Goal: Find specific page/section: Find specific page/section

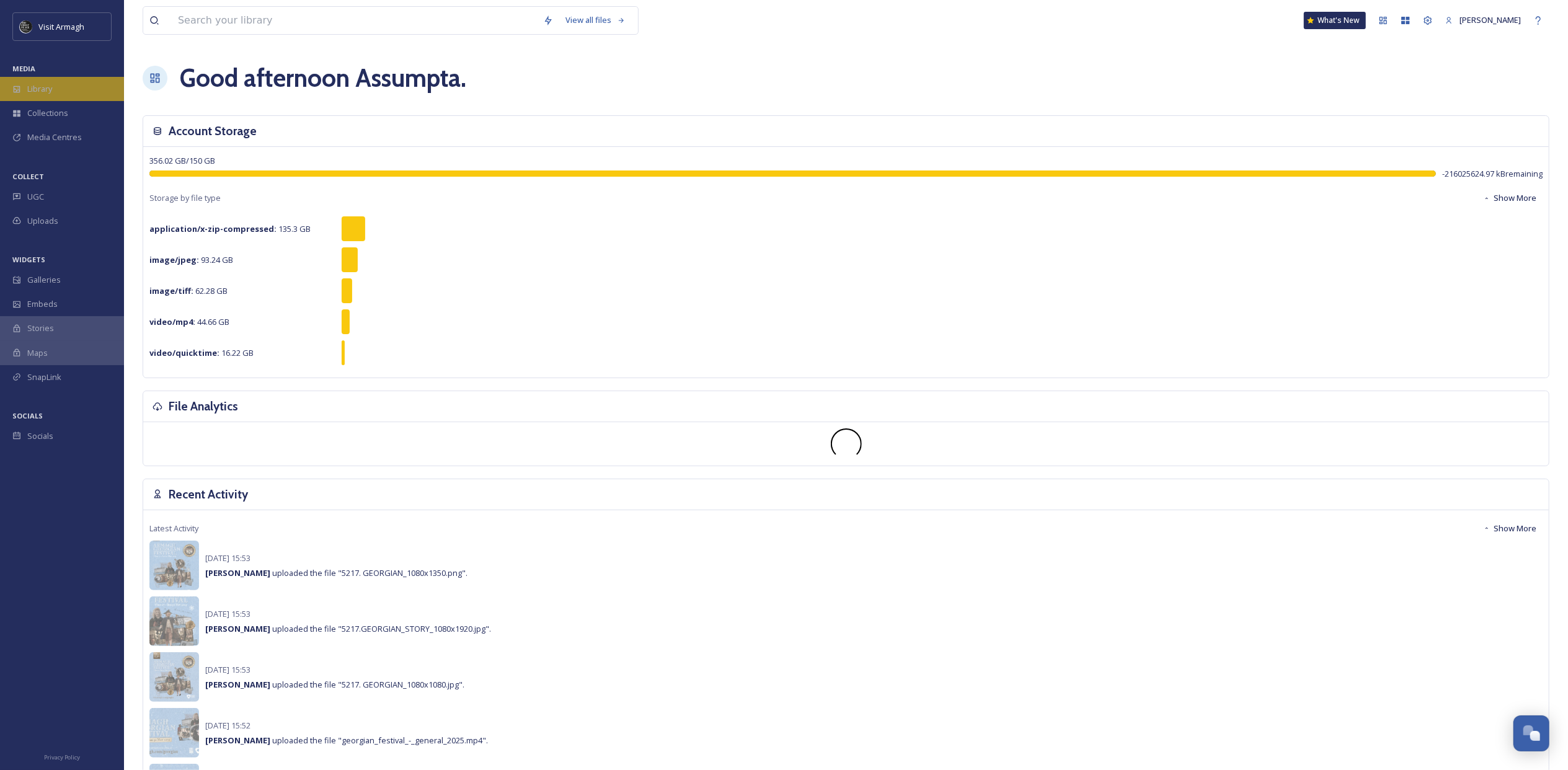
click at [43, 85] on span "Library" at bounding box center [40, 89] width 25 height 12
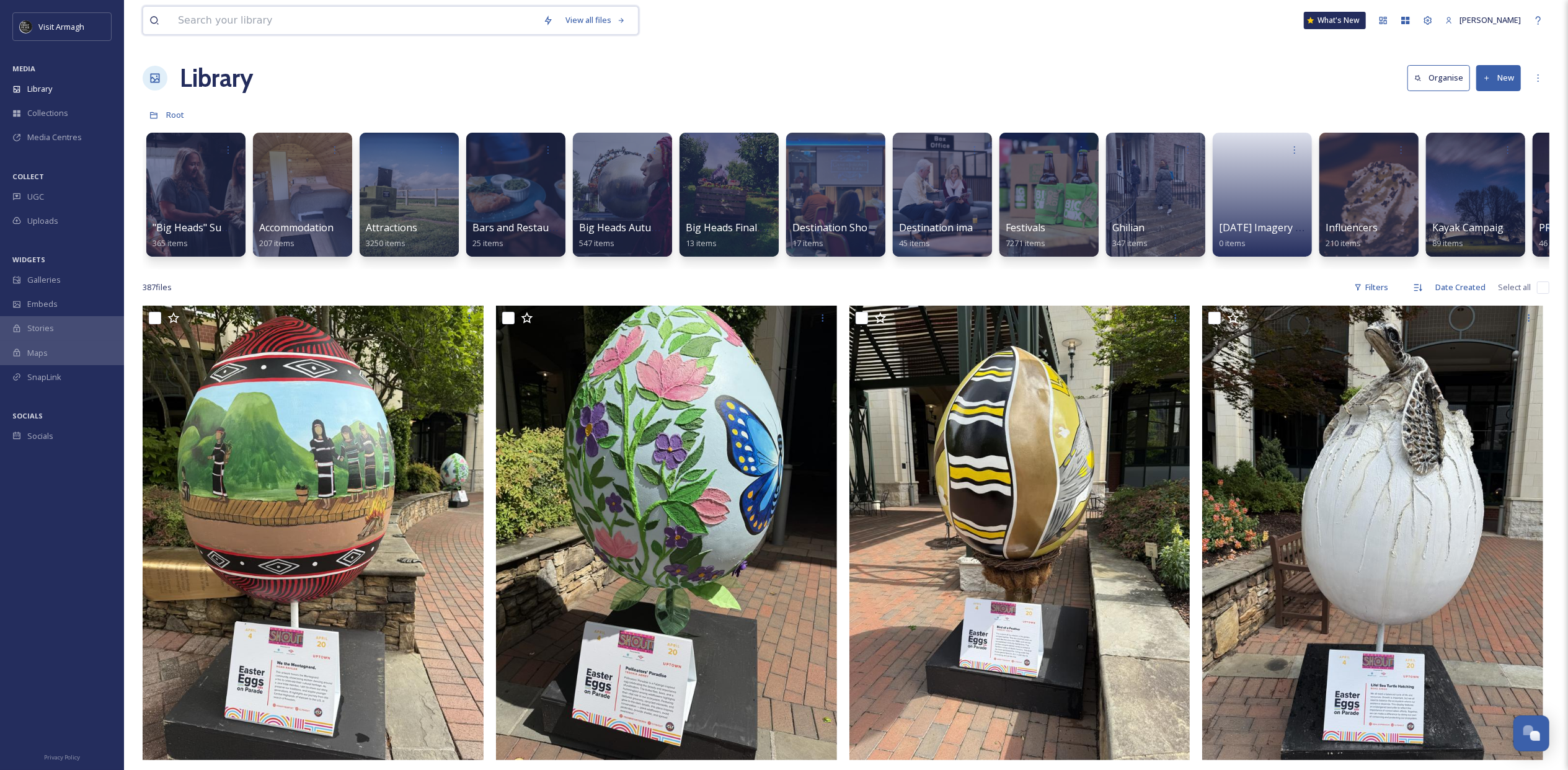
click at [288, 24] on input at bounding box center [354, 20] width 365 height 27
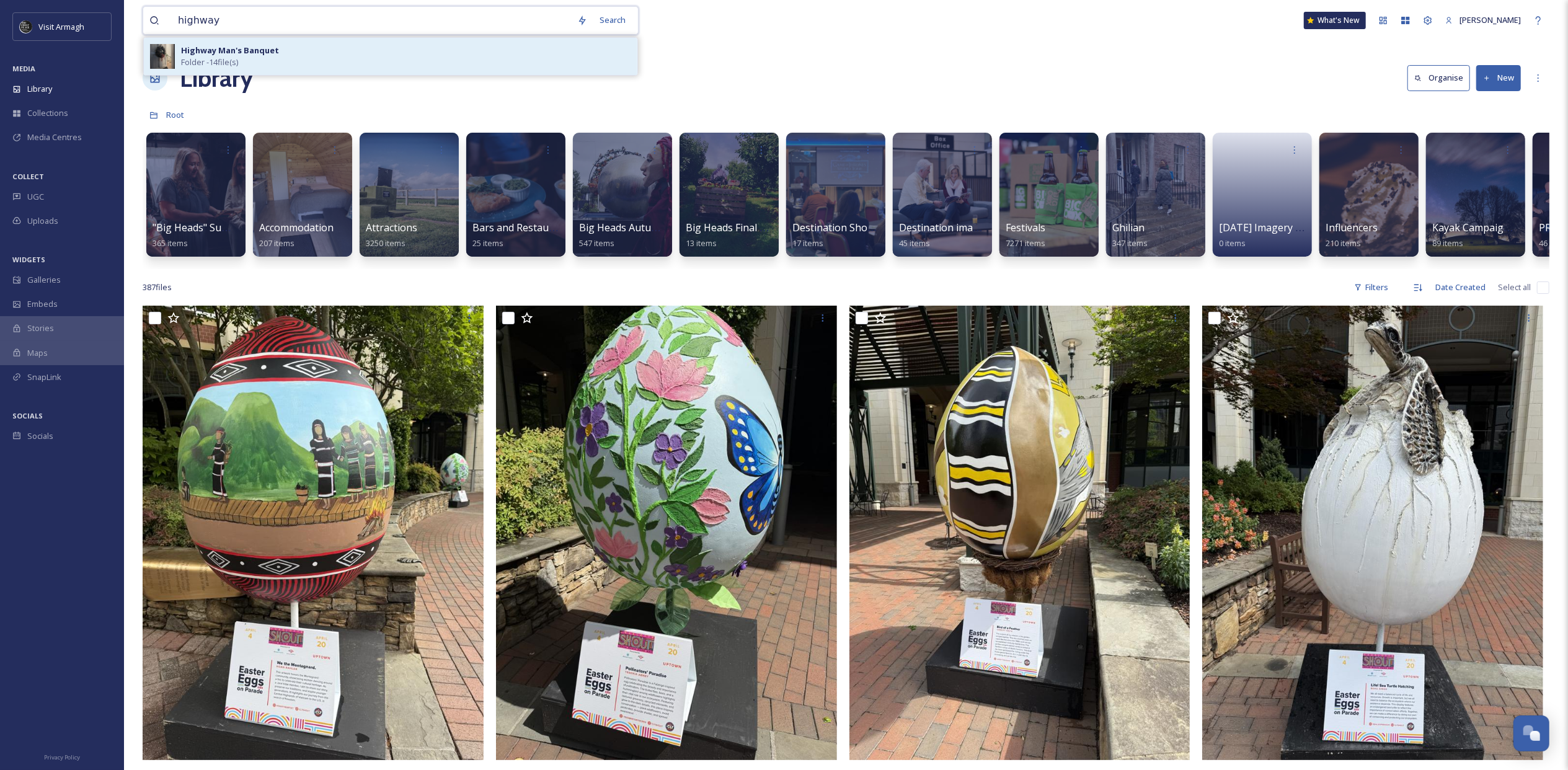
type input "highway"
click at [267, 53] on strong "Highway Man's Banquet" at bounding box center [230, 50] width 98 height 11
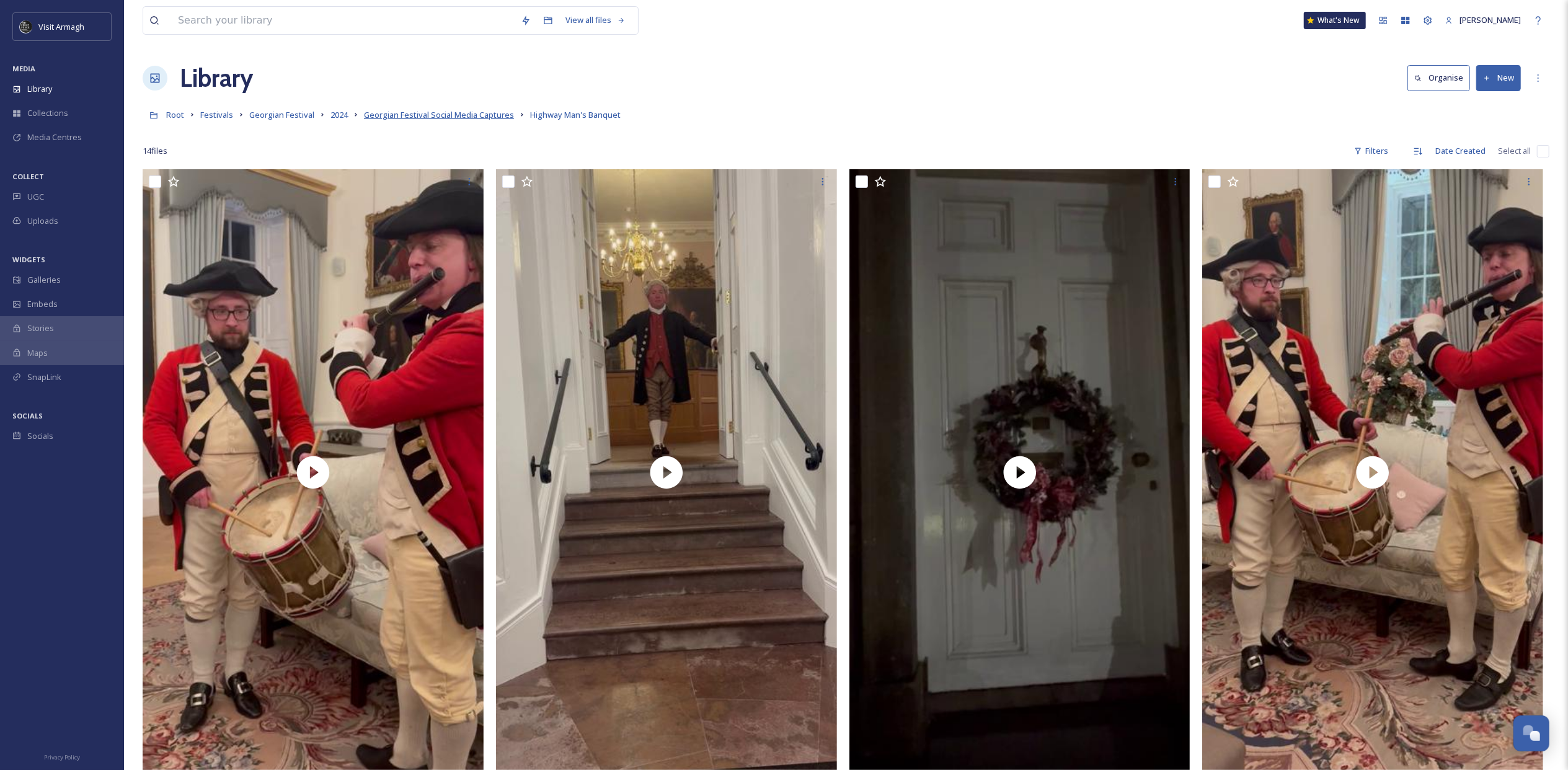
click at [481, 113] on span "Georgian Festival Social Media Captures" at bounding box center [439, 115] width 150 height 11
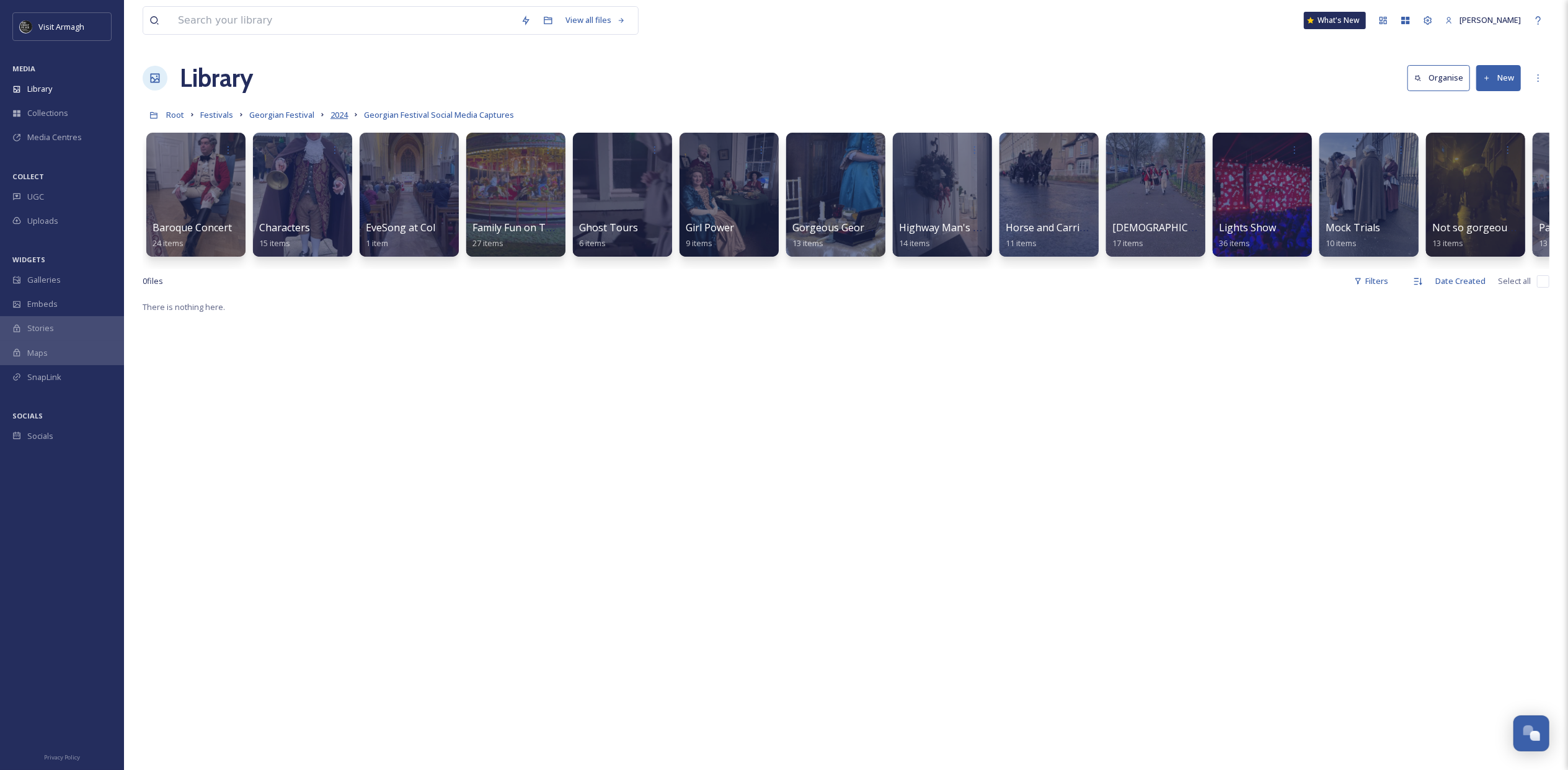
click at [343, 117] on span "2024" at bounding box center [339, 115] width 17 height 11
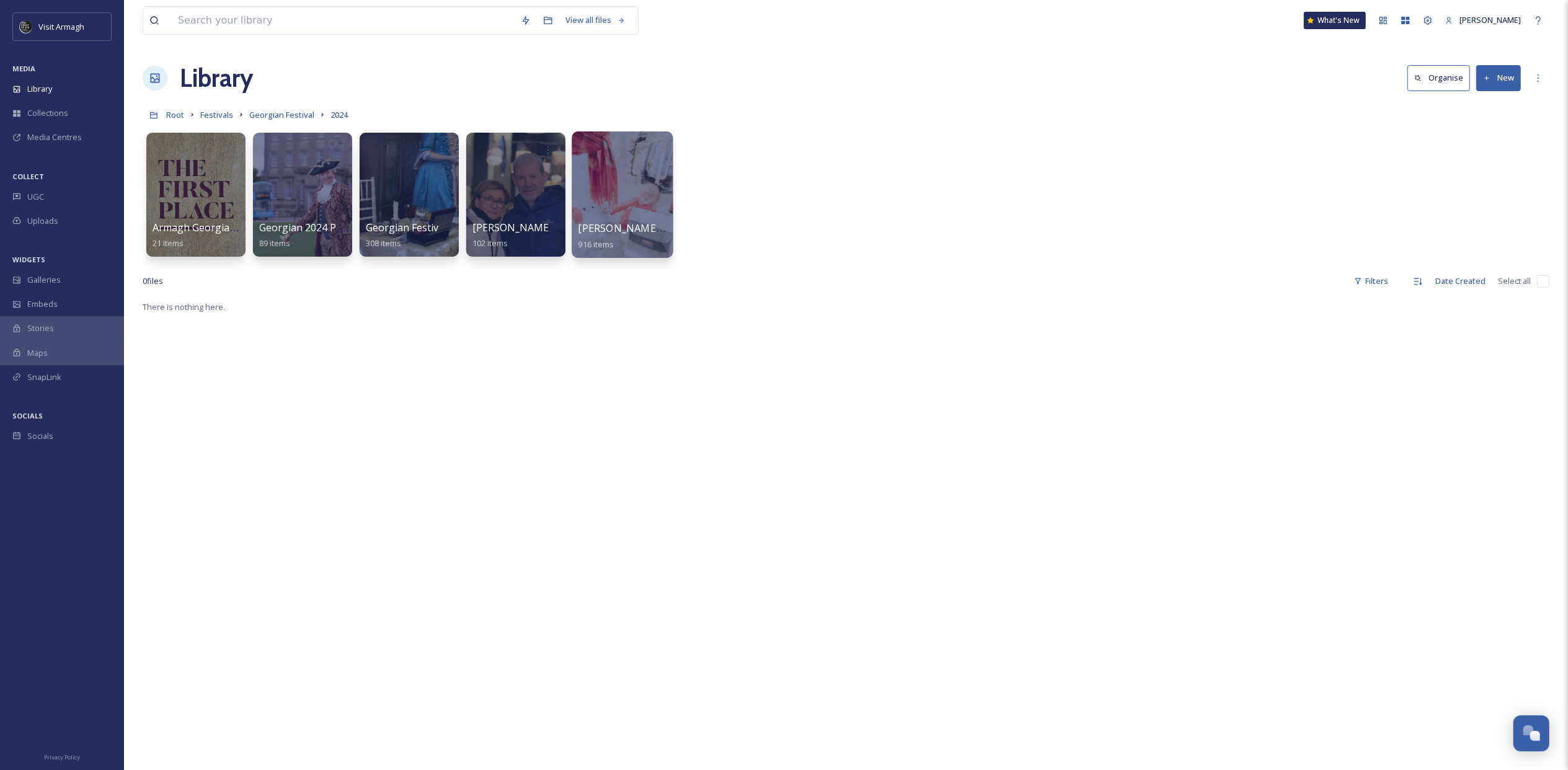
click at [631, 194] on div at bounding box center [622, 195] width 101 height 126
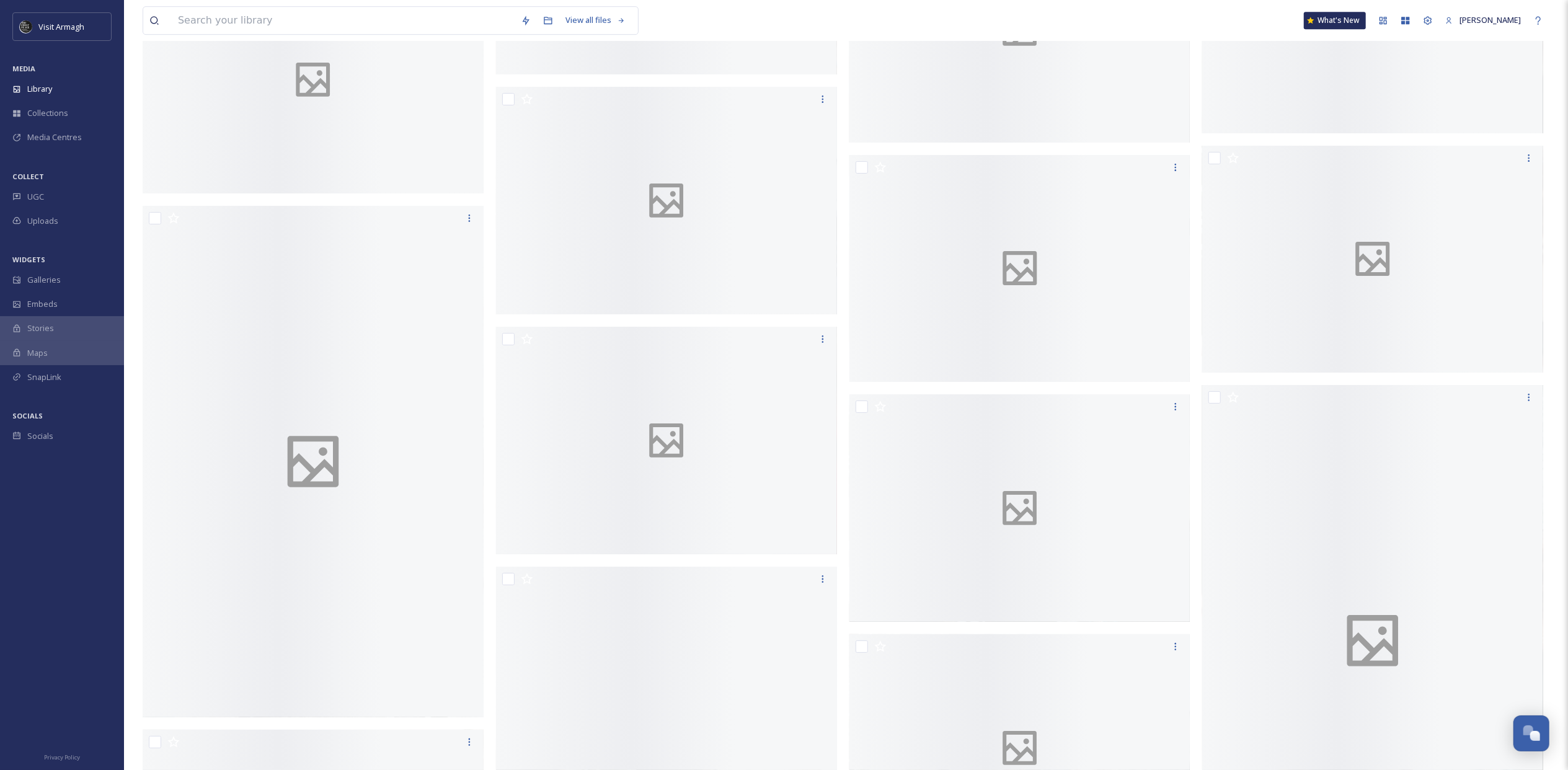
scroll to position [13587, 0]
